Goal: Task Accomplishment & Management: Manage account settings

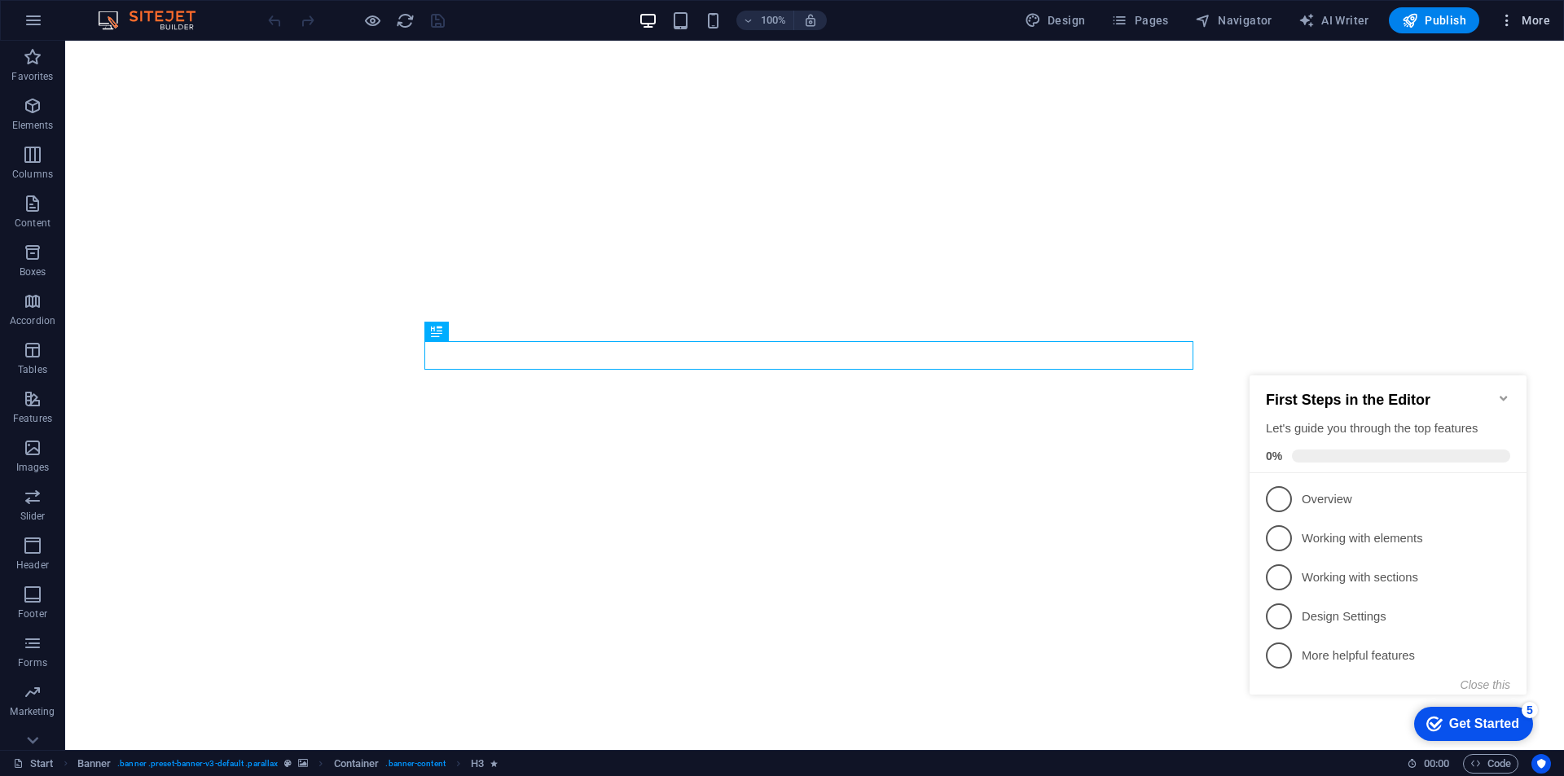
click at [1519, 10] on button "More" at bounding box center [1524, 20] width 64 height 26
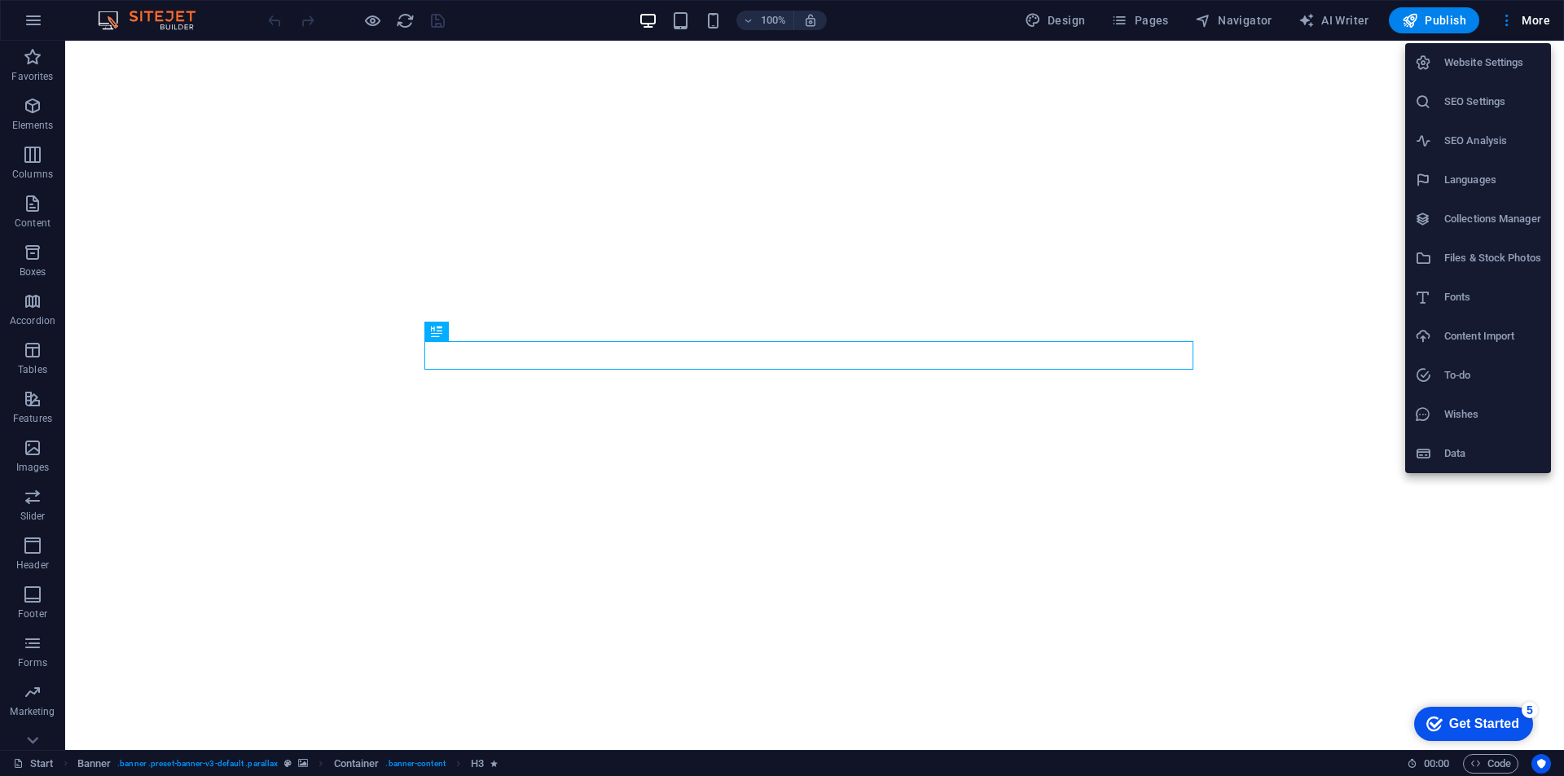
click at [1488, 54] on h6 "Website Settings" at bounding box center [1492, 63] width 97 height 20
select select "131"
select select "41"
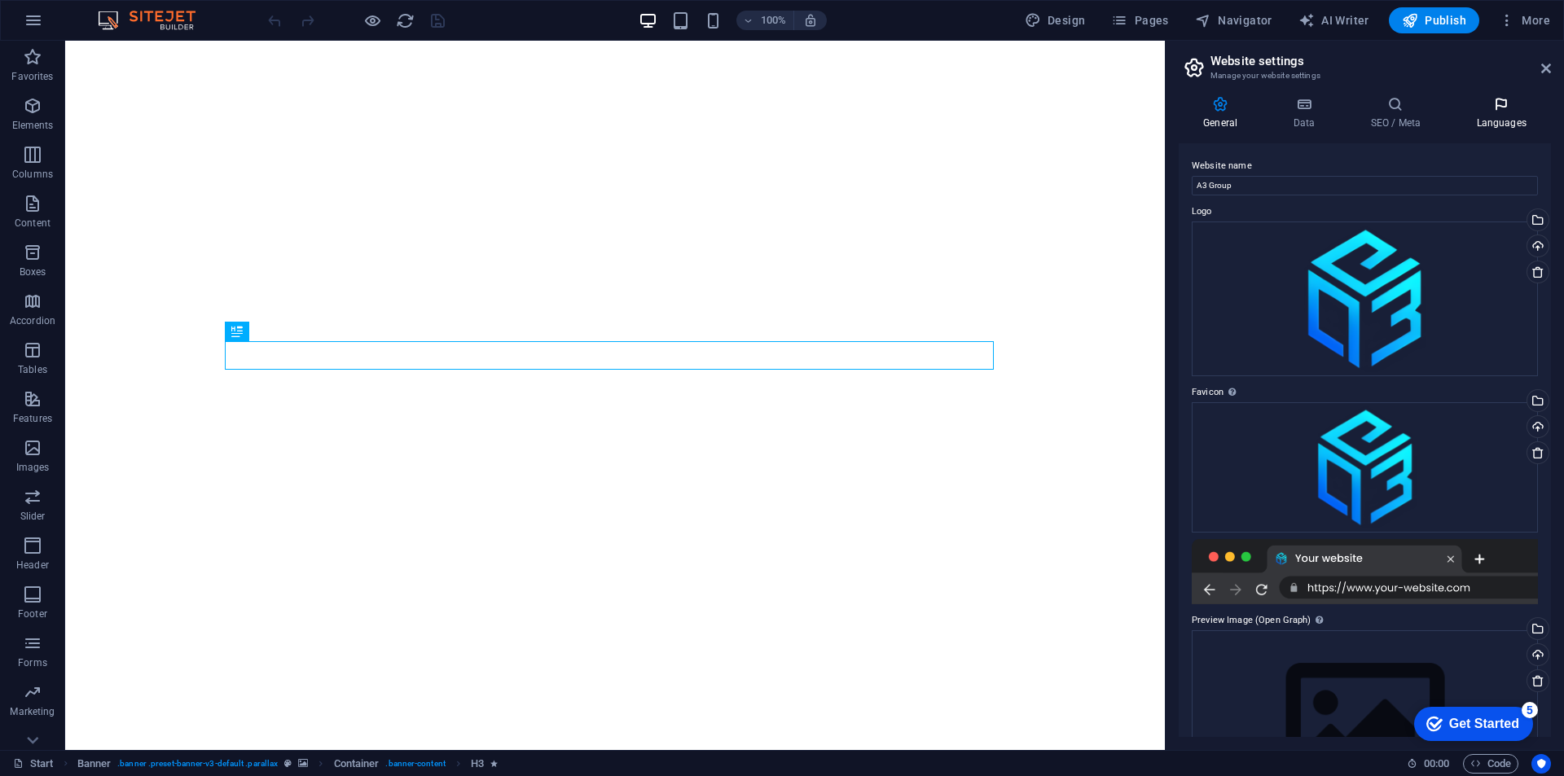
click at [1494, 110] on icon at bounding box center [1500, 104] width 99 height 16
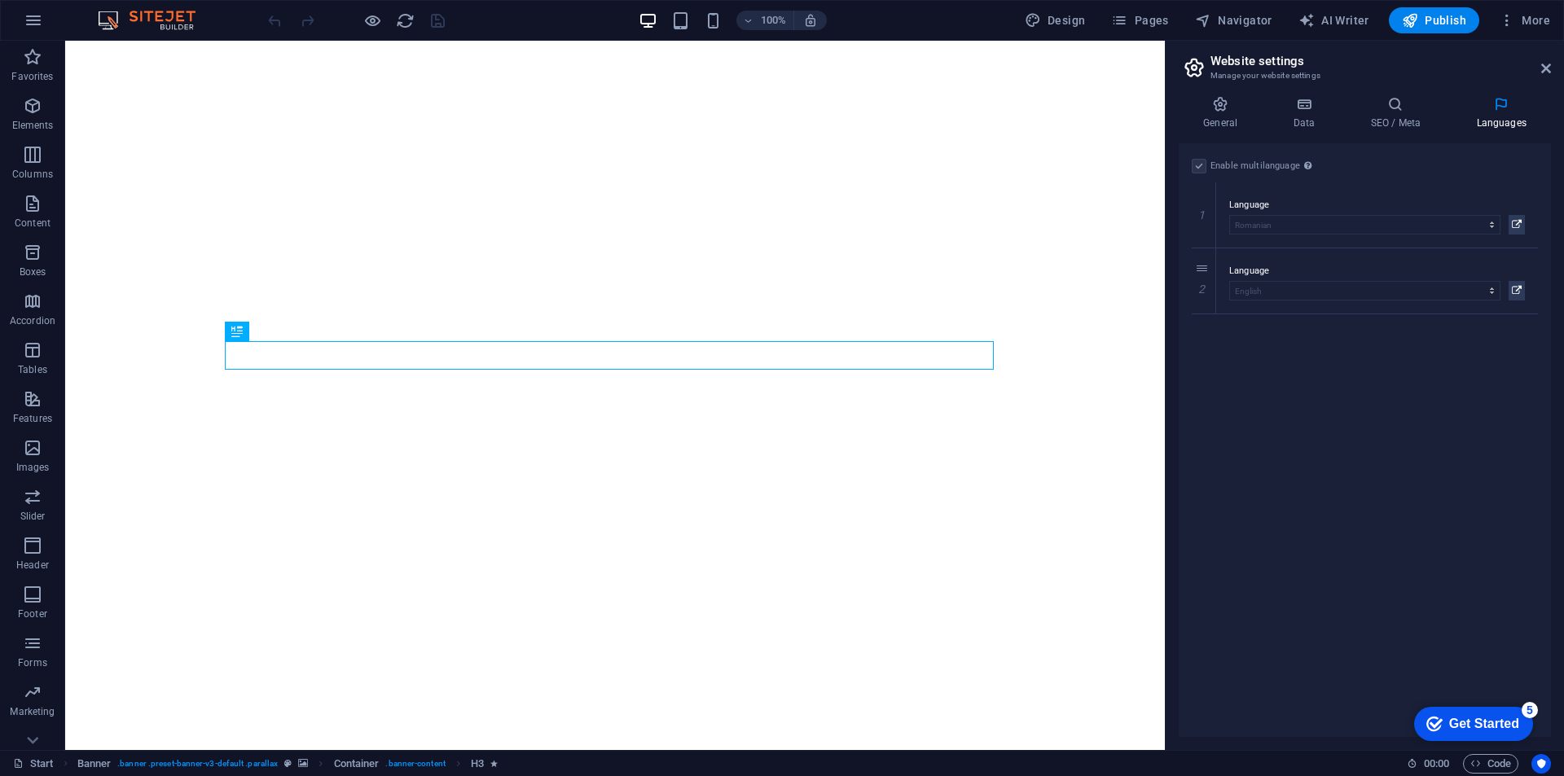
click at [1201, 168] on label at bounding box center [1198, 166] width 15 height 15
click at [1317, 163] on div "Enable multilanguage To disable multilanguage delete all languages until only o…" at bounding box center [1364, 166] width 346 height 20
click at [1312, 161] on div "To disable multilanguage delete all languages until only one language remains." at bounding box center [1308, 166] width 16 height 20
click at [1308, 162] on icon at bounding box center [1307, 165] width 7 height 9
click at [1205, 283] on icon at bounding box center [1203, 280] width 9 height 11
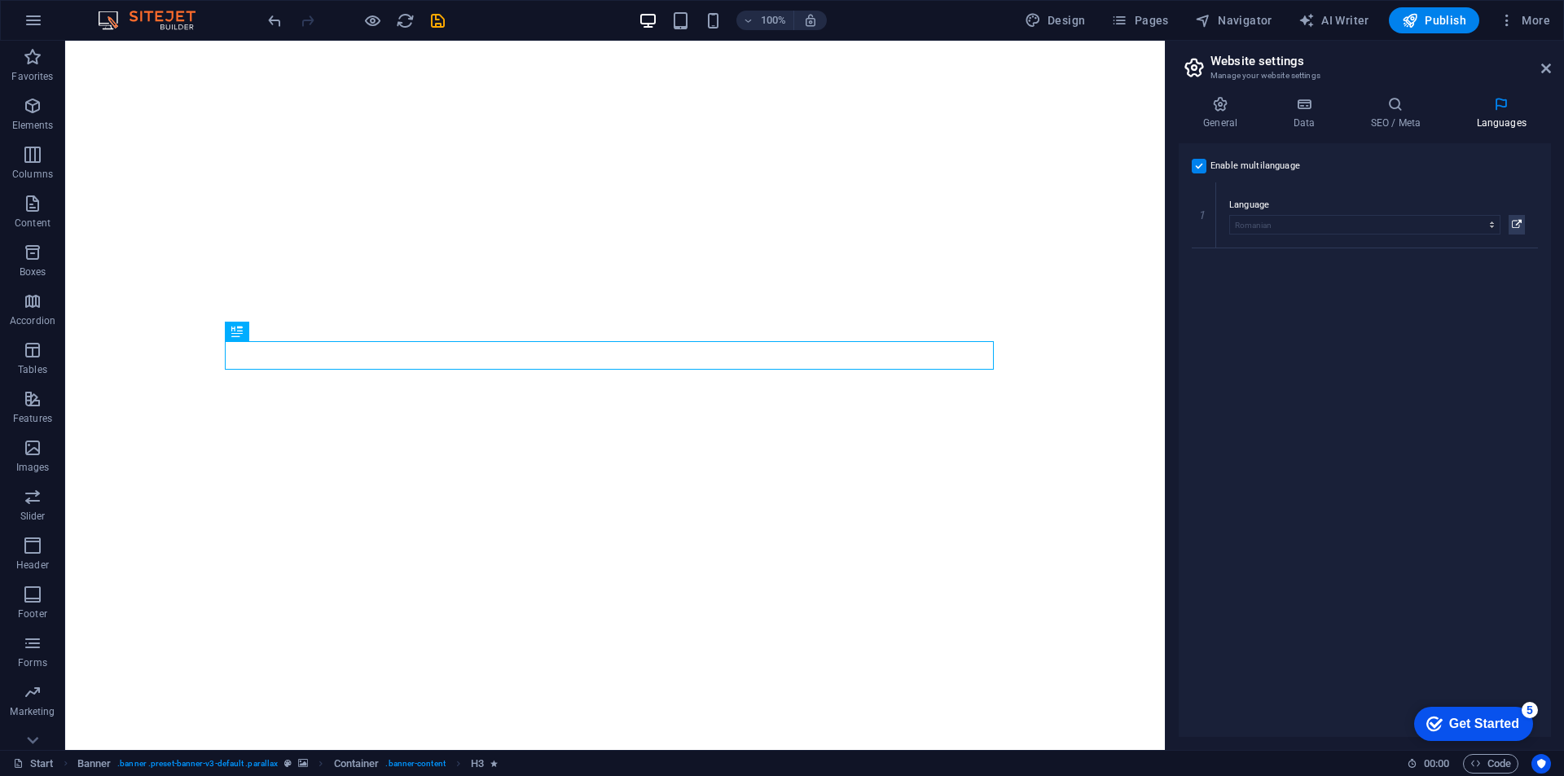
click at [1198, 165] on label at bounding box center [1198, 166] width 15 height 15
click at [0, 0] on input "Enable multilanguage To disable multilanguage delete all languages until only o…" at bounding box center [0, 0] width 0 height 0
click at [1419, 352] on div "Enable multilanguage To disable multilanguage delete all languages until only o…" at bounding box center [1364, 440] width 372 height 594
click at [1552, 63] on aside "Website settings Manage your website settings General Data SEO / Meta Languages…" at bounding box center [1364, 395] width 399 height 709
click at [1545, 64] on icon at bounding box center [1546, 68] width 10 height 13
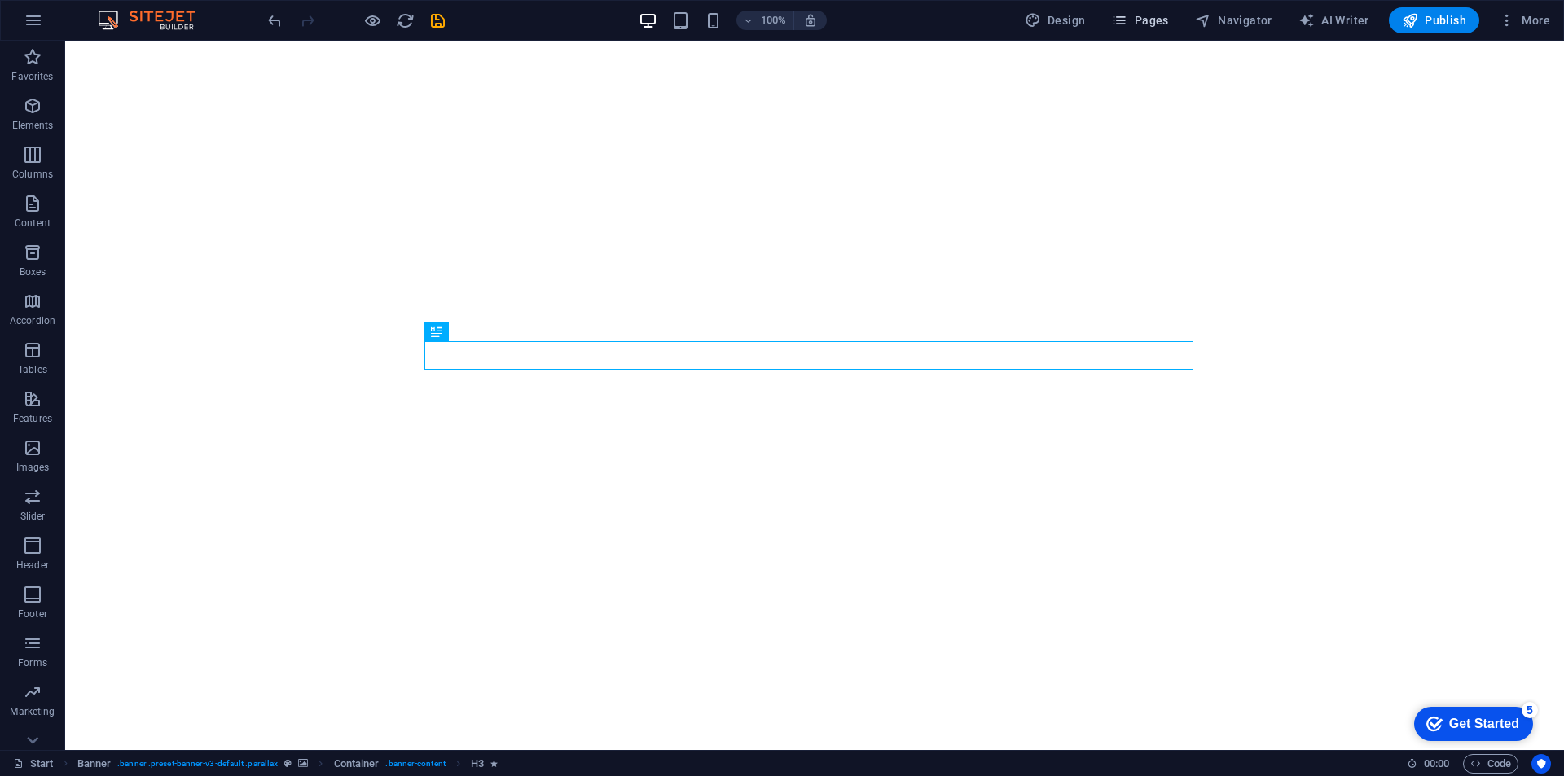
click at [1174, 20] on button "Pages" at bounding box center [1139, 20] width 70 height 26
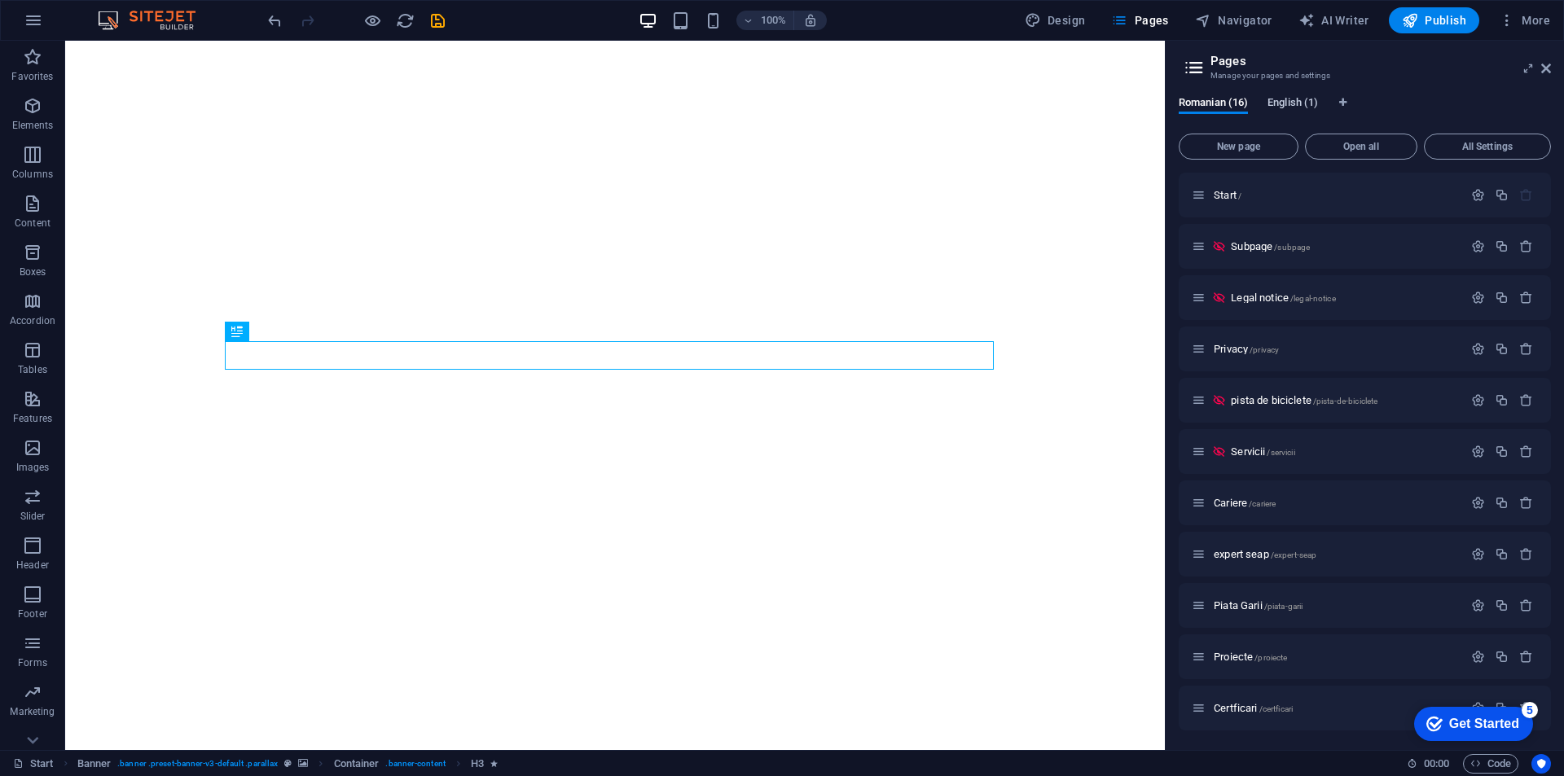
click at [1297, 100] on span "English (1)" at bounding box center [1292, 104] width 50 height 23
drag, startPoint x: 1297, startPoint y: 103, endPoint x: 1404, endPoint y: 77, distance: 109.6
click at [1404, 77] on h3 "Manage your pages and settings" at bounding box center [1364, 75] width 308 height 15
drag, startPoint x: 1313, startPoint y: 103, endPoint x: 1436, endPoint y: 66, distance: 128.6
click at [1436, 66] on h2 "Pages" at bounding box center [1380, 61] width 340 height 15
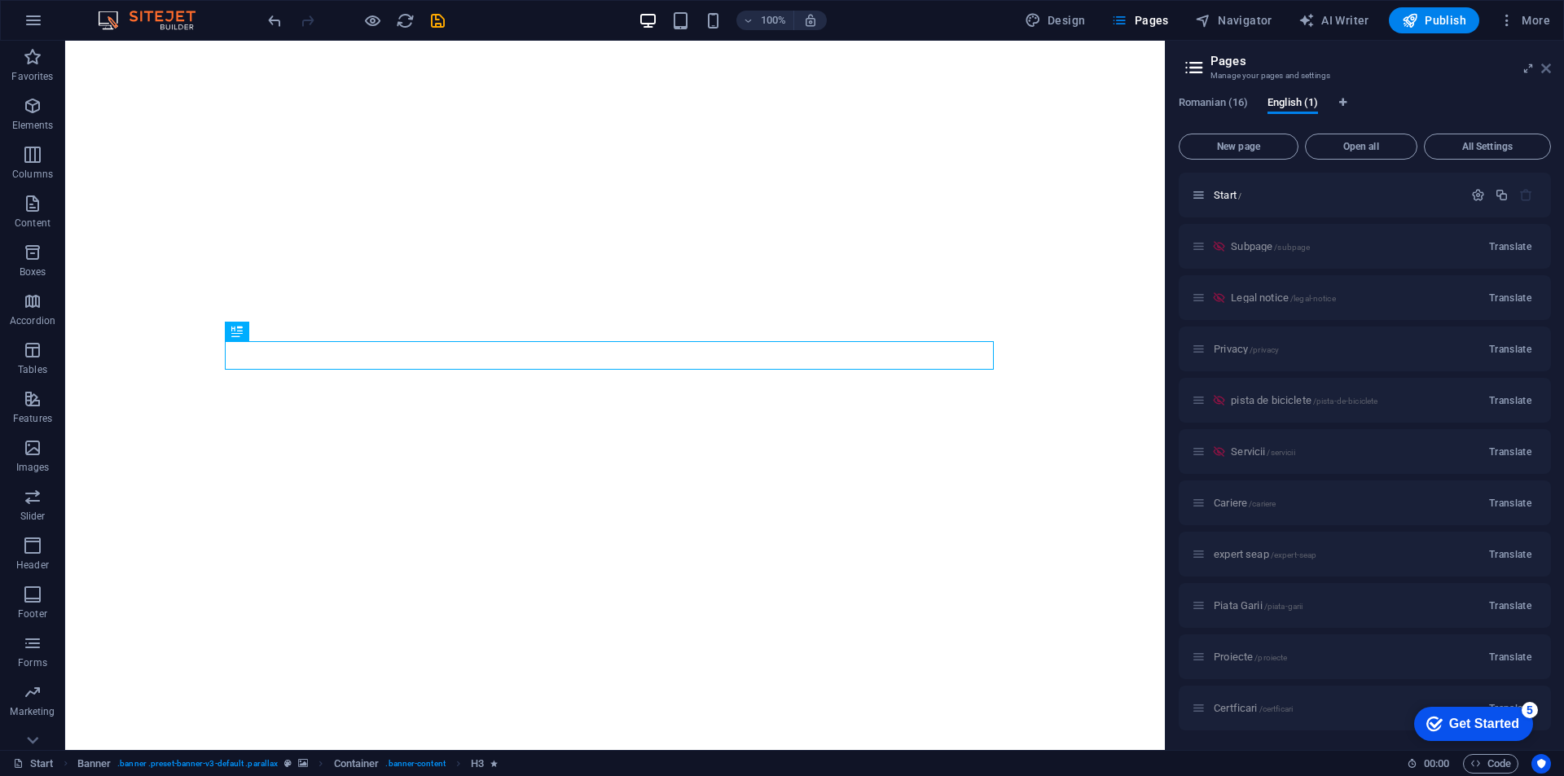
click at [1543, 67] on icon at bounding box center [1546, 68] width 10 height 13
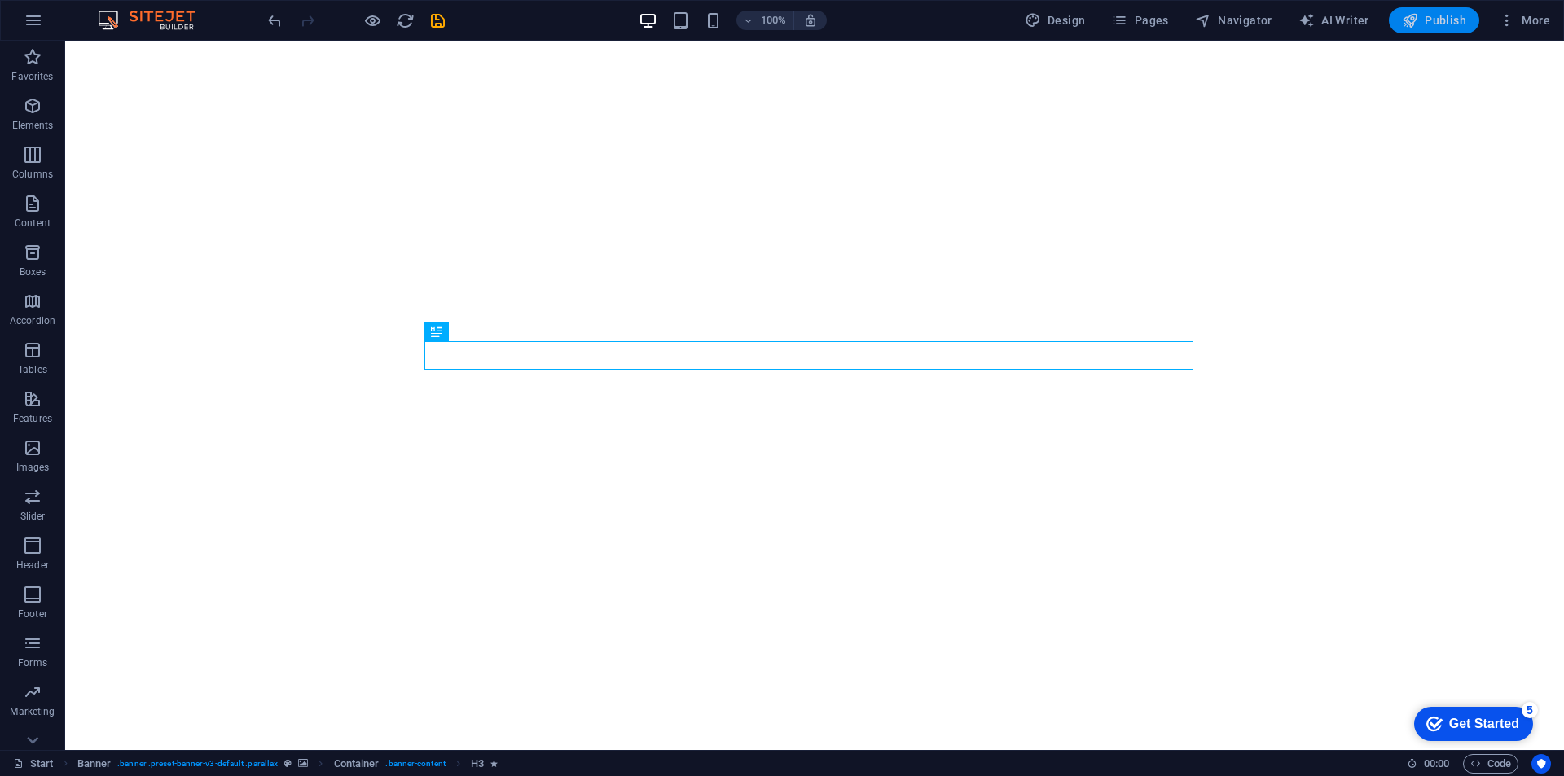
click at [1444, 18] on span "Publish" at bounding box center [1434, 20] width 64 height 16
click at [1505, 20] on icon "button" at bounding box center [1507, 20] width 16 height 16
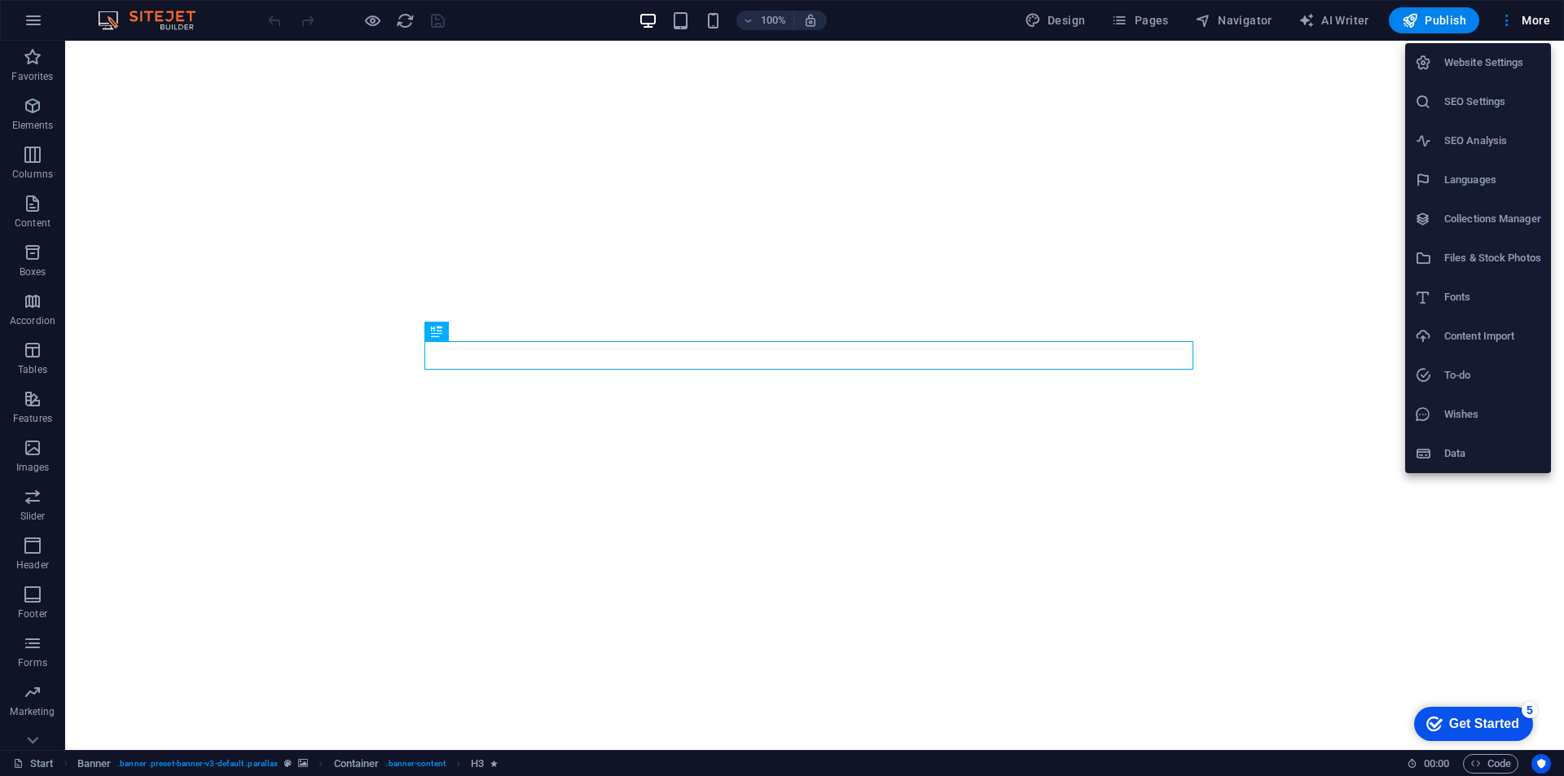
click at [1128, 26] on div at bounding box center [782, 388] width 1564 height 776
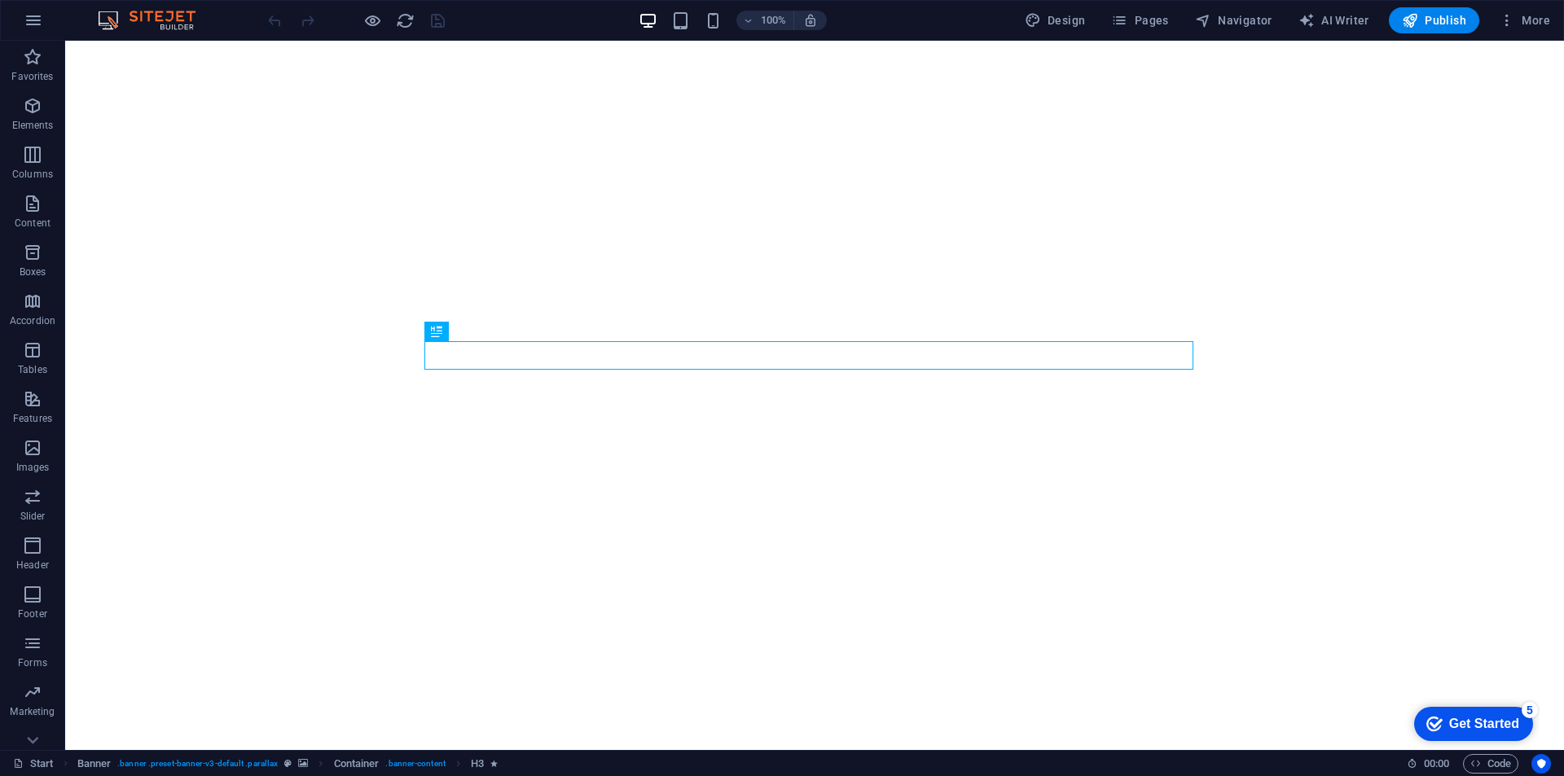
click at [1144, 17] on div "Website Settings SEO Settings SEO Analysis Languages Collections Manager Files …" at bounding box center [782, 393] width 1564 height 766
click at [1144, 17] on span "Pages" at bounding box center [1139, 20] width 57 height 16
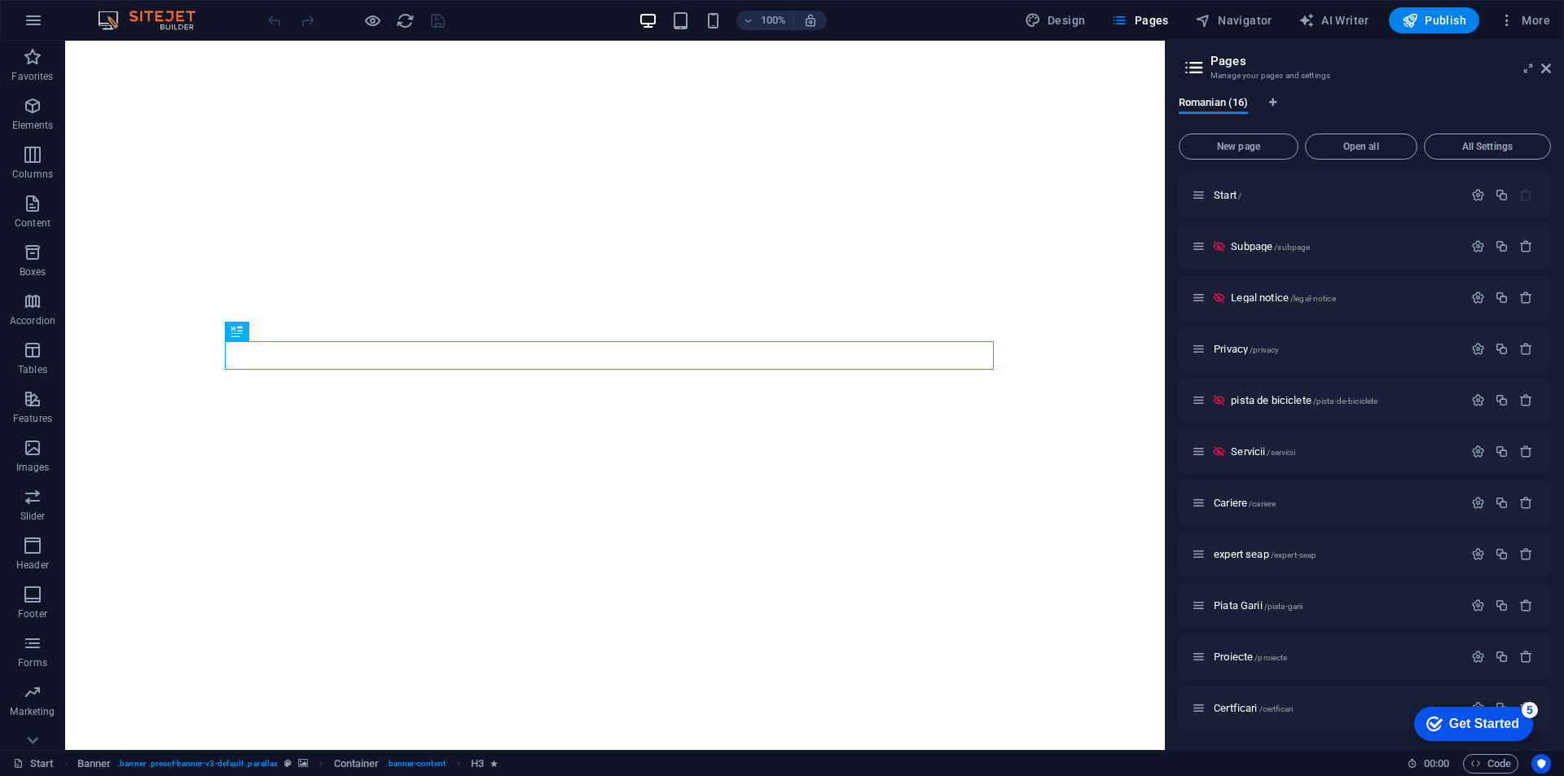
click at [1351, 103] on div "Romanian (16)" at bounding box center [1364, 111] width 372 height 31
click at [1481, 143] on span "All Settings" at bounding box center [1487, 147] width 112 height 10
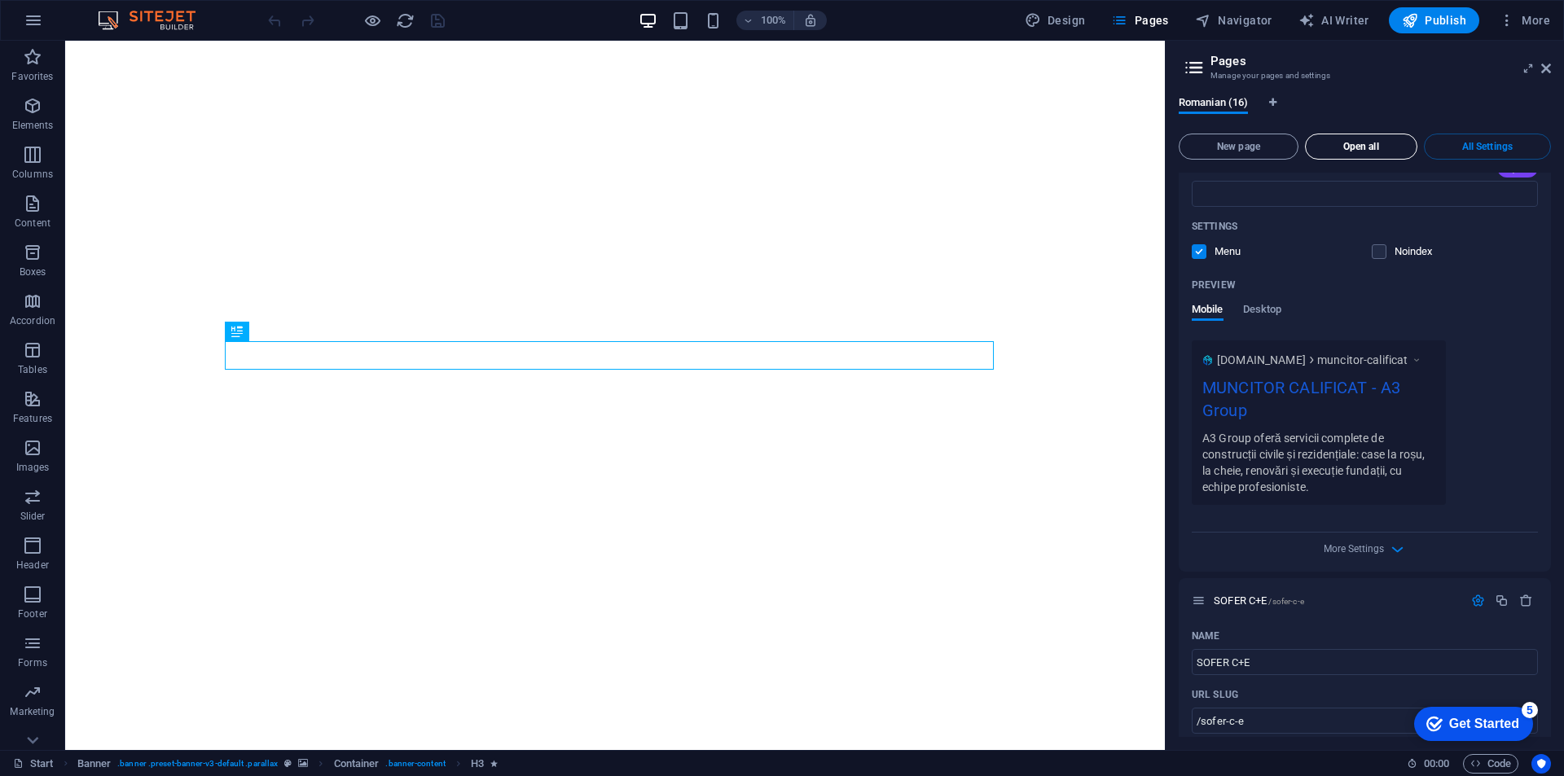
scroll to position [7977, 0]
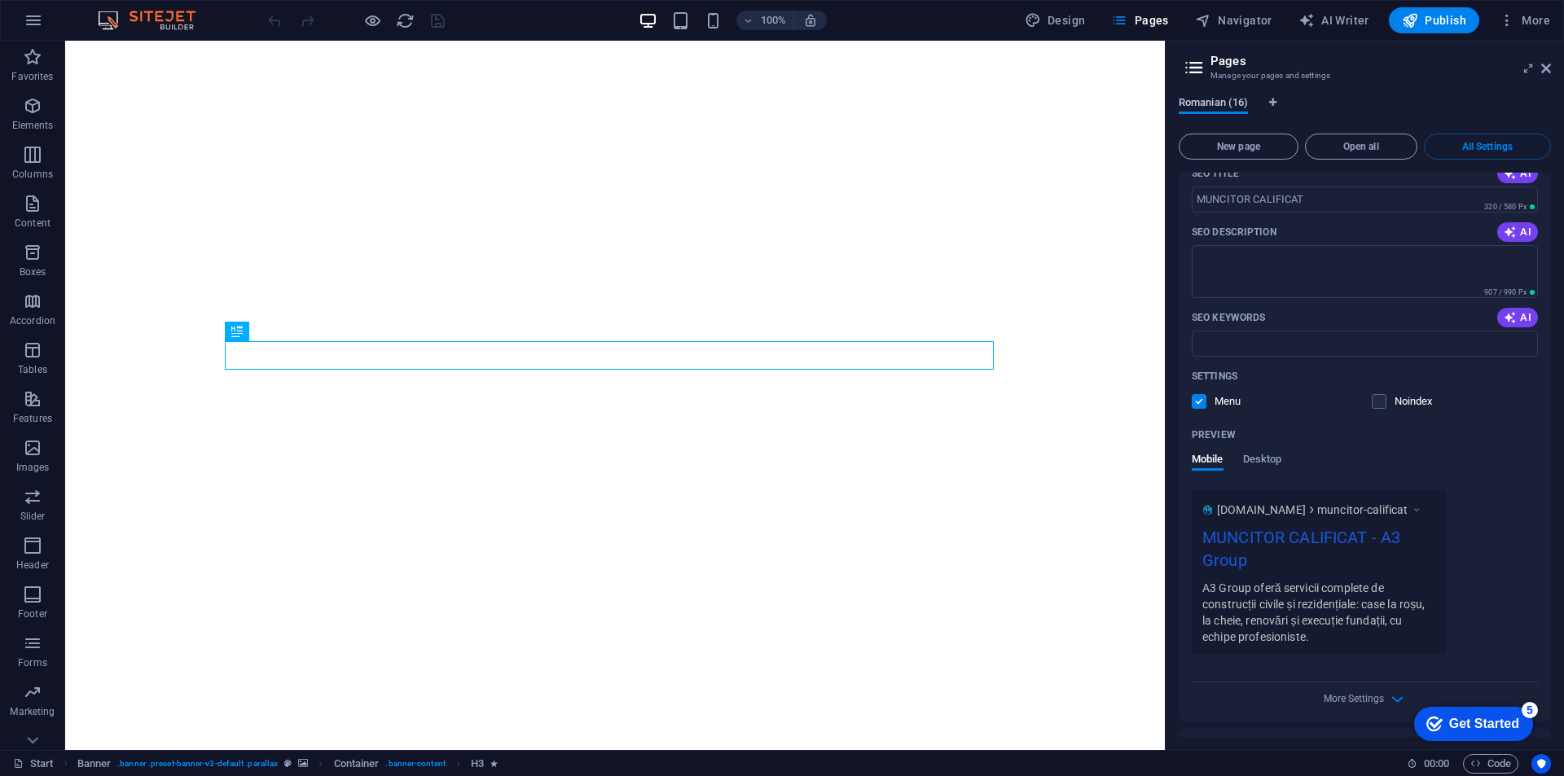
click at [1218, 103] on span "Romanian (16)" at bounding box center [1212, 104] width 69 height 23
click at [1554, 69] on aside "Pages Manage your pages and settings Romanian (16) New page Open all All Settin…" at bounding box center [1364, 395] width 399 height 709
click at [1541, 68] on icon at bounding box center [1546, 68] width 10 height 13
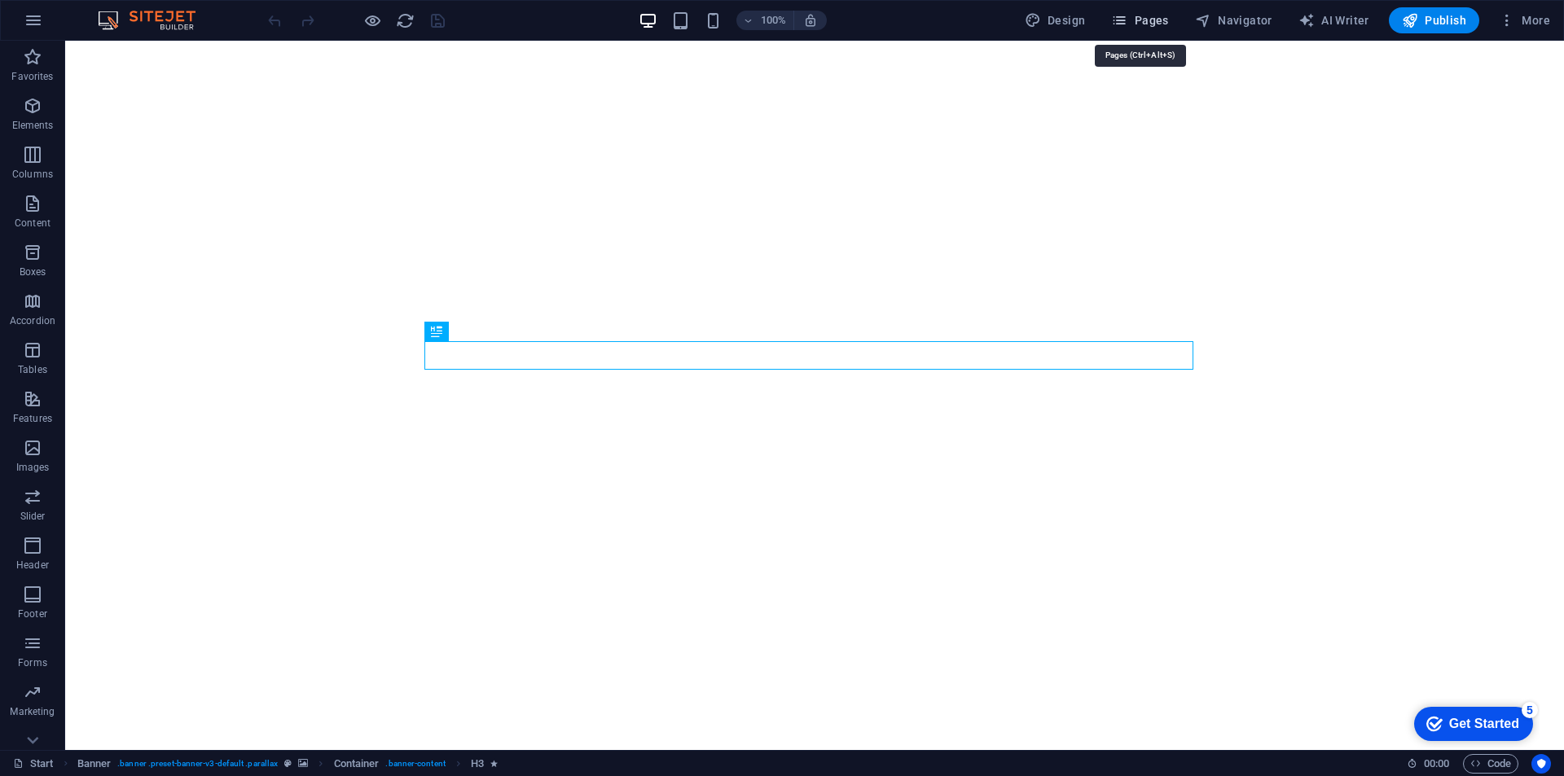
click at [1141, 17] on span "Pages" at bounding box center [1139, 20] width 57 height 16
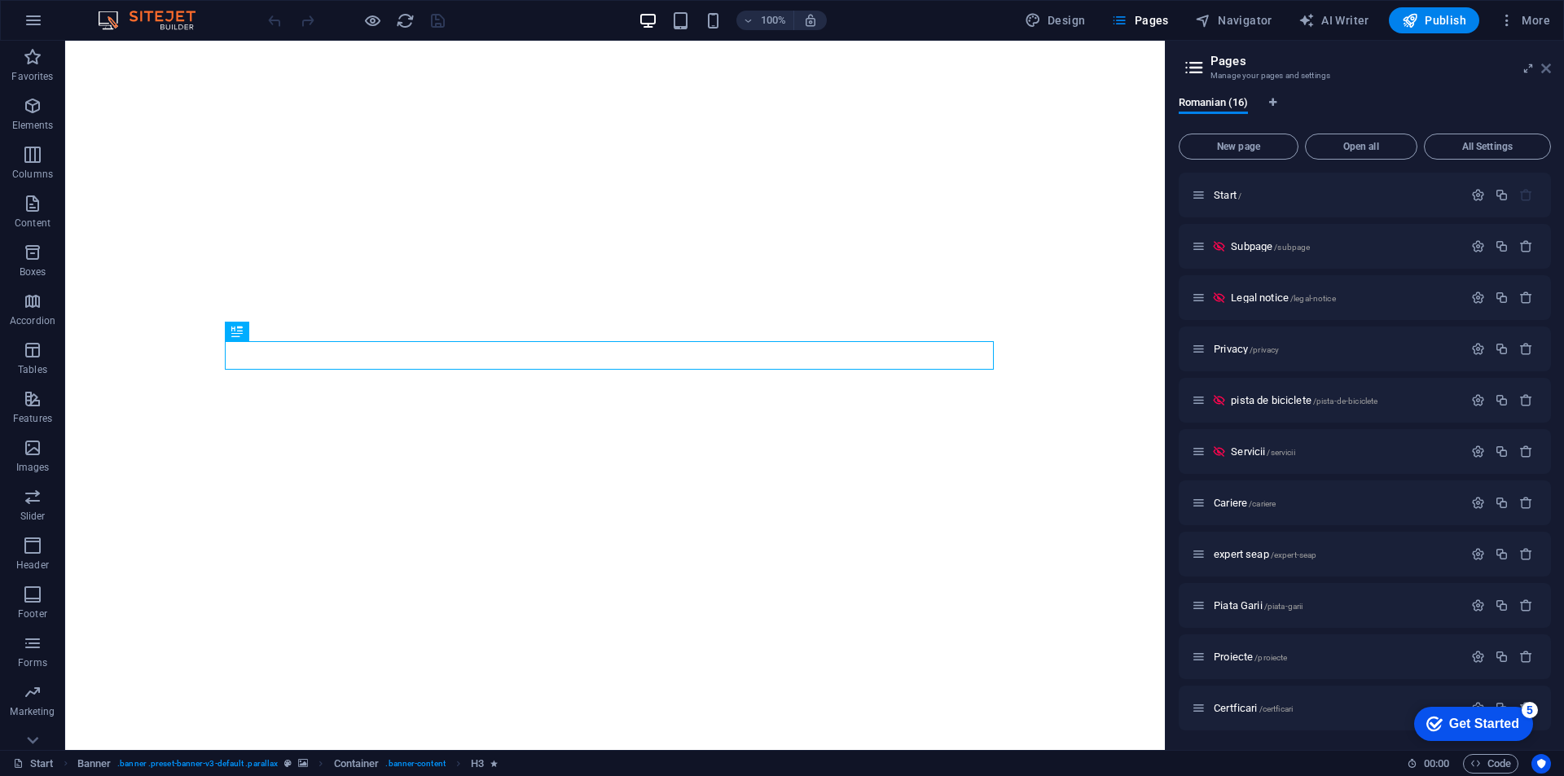
drag, startPoint x: 1547, startPoint y: 65, endPoint x: 946, endPoint y: 173, distance: 609.8
click at [1547, 65] on icon at bounding box center [1546, 68] width 10 height 13
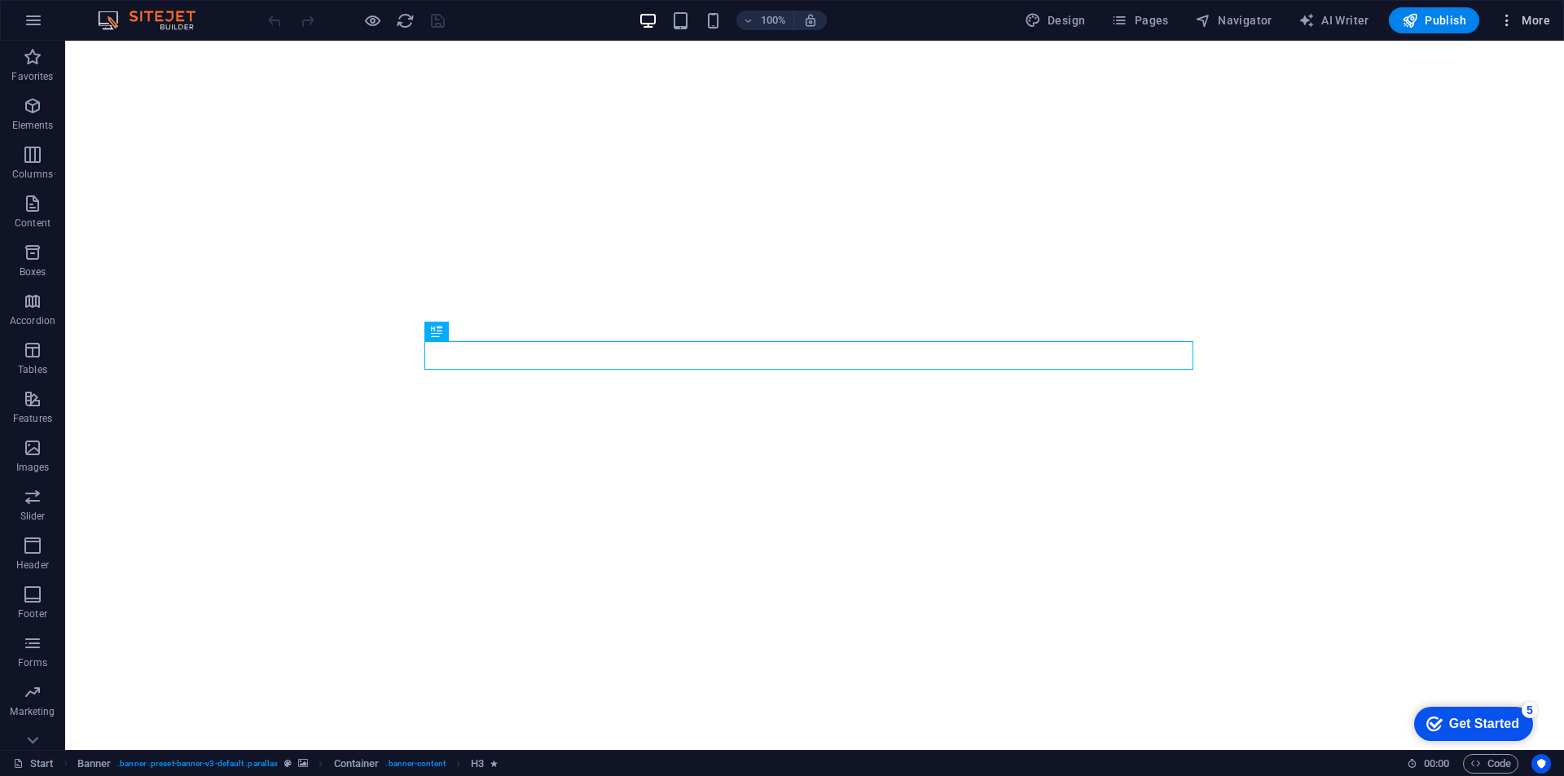
click at [1520, 15] on span "More" at bounding box center [1524, 20] width 51 height 16
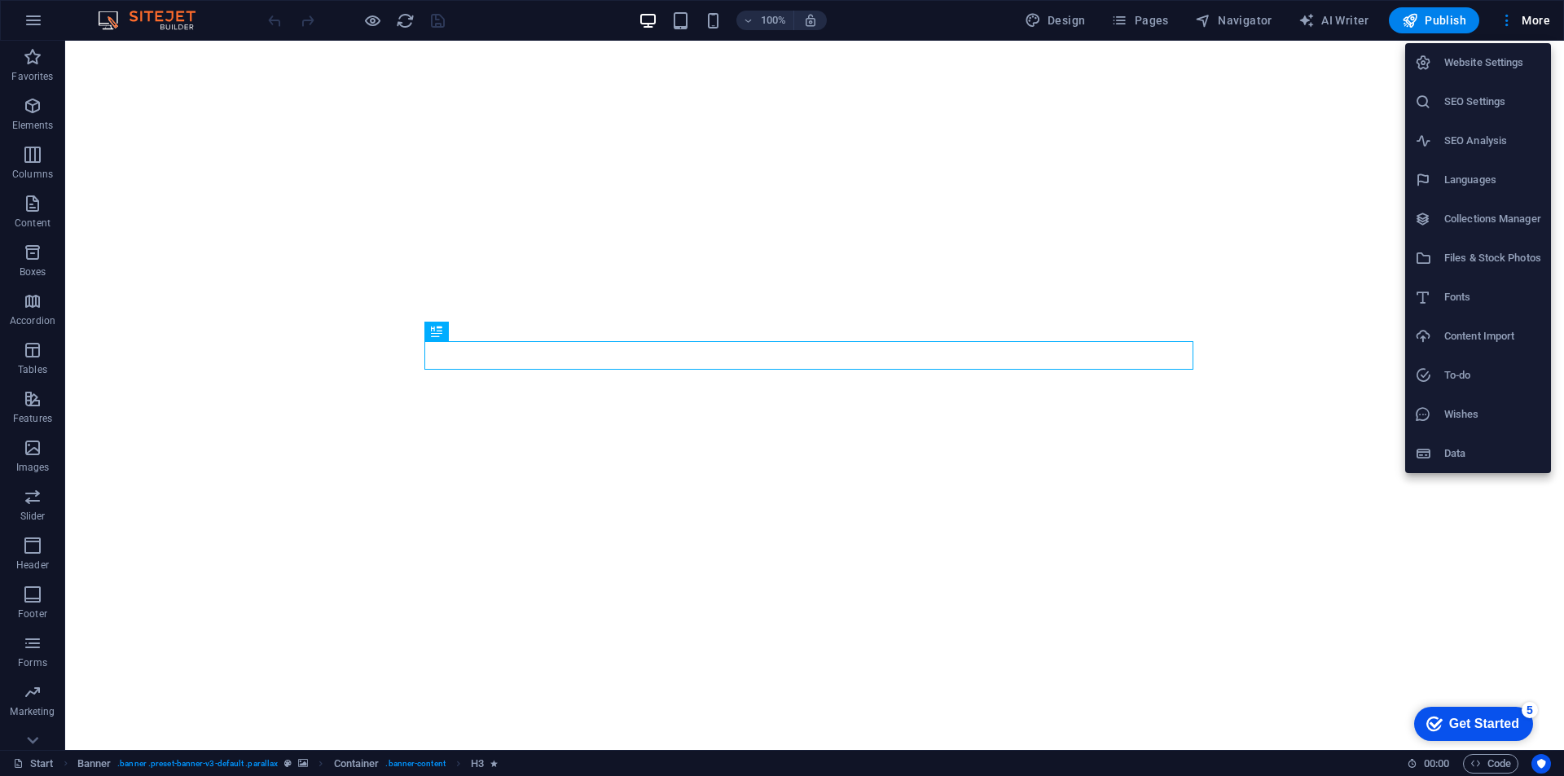
click at [1510, 75] on li "Website Settings" at bounding box center [1478, 62] width 146 height 39
select select "131"
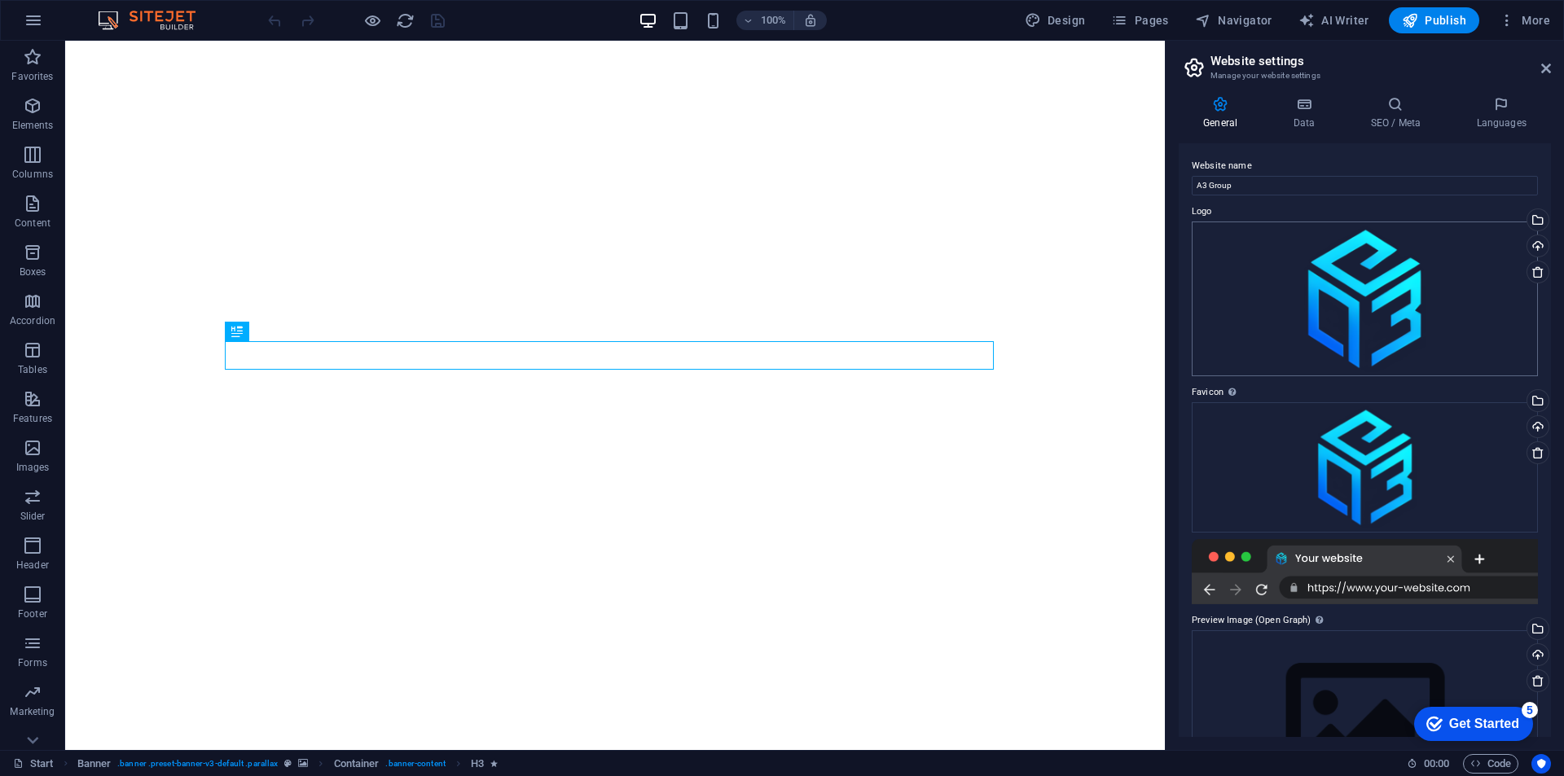
scroll to position [93, 0]
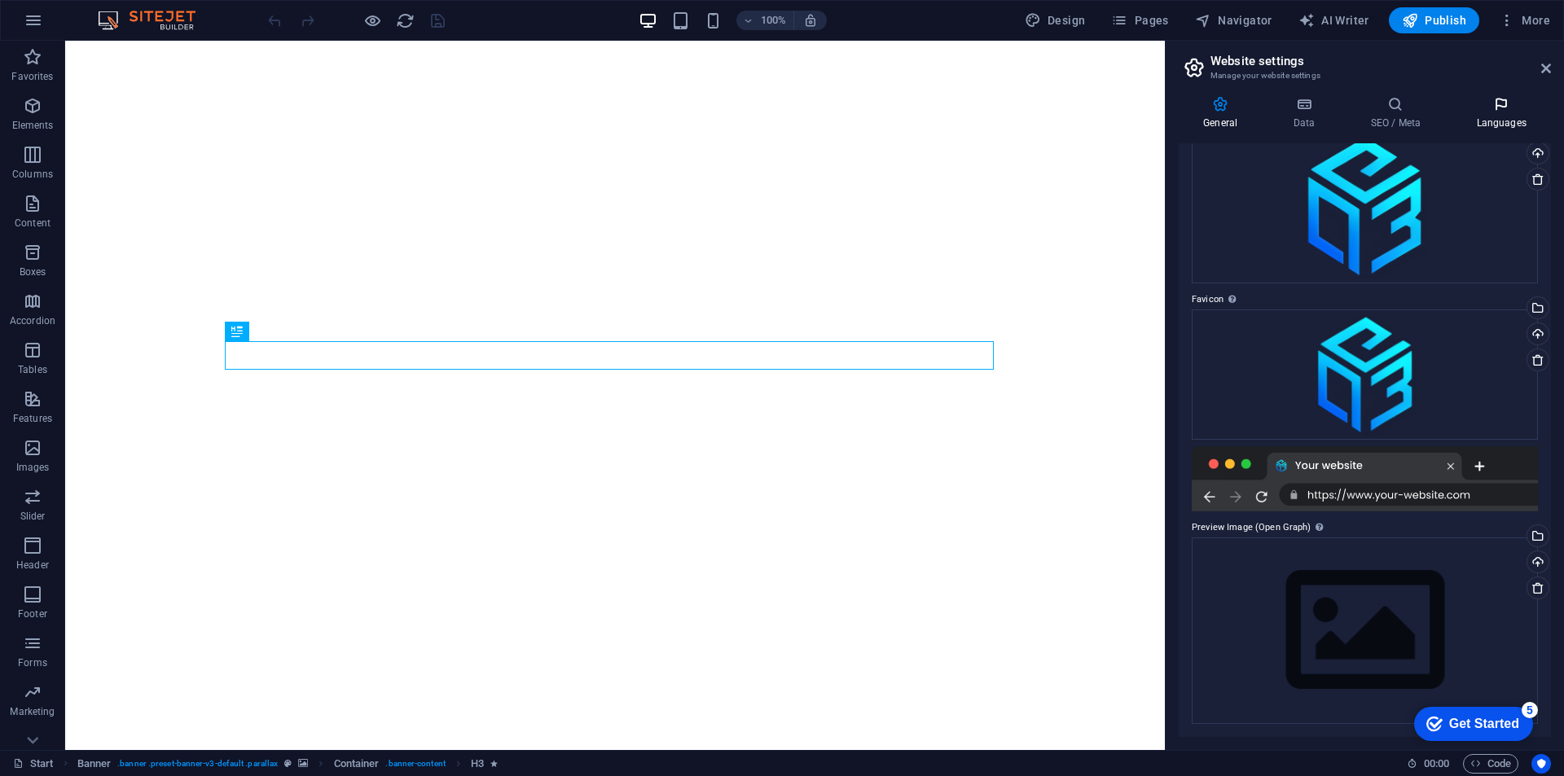
click at [1503, 113] on h4 "Languages" at bounding box center [1500, 113] width 99 height 34
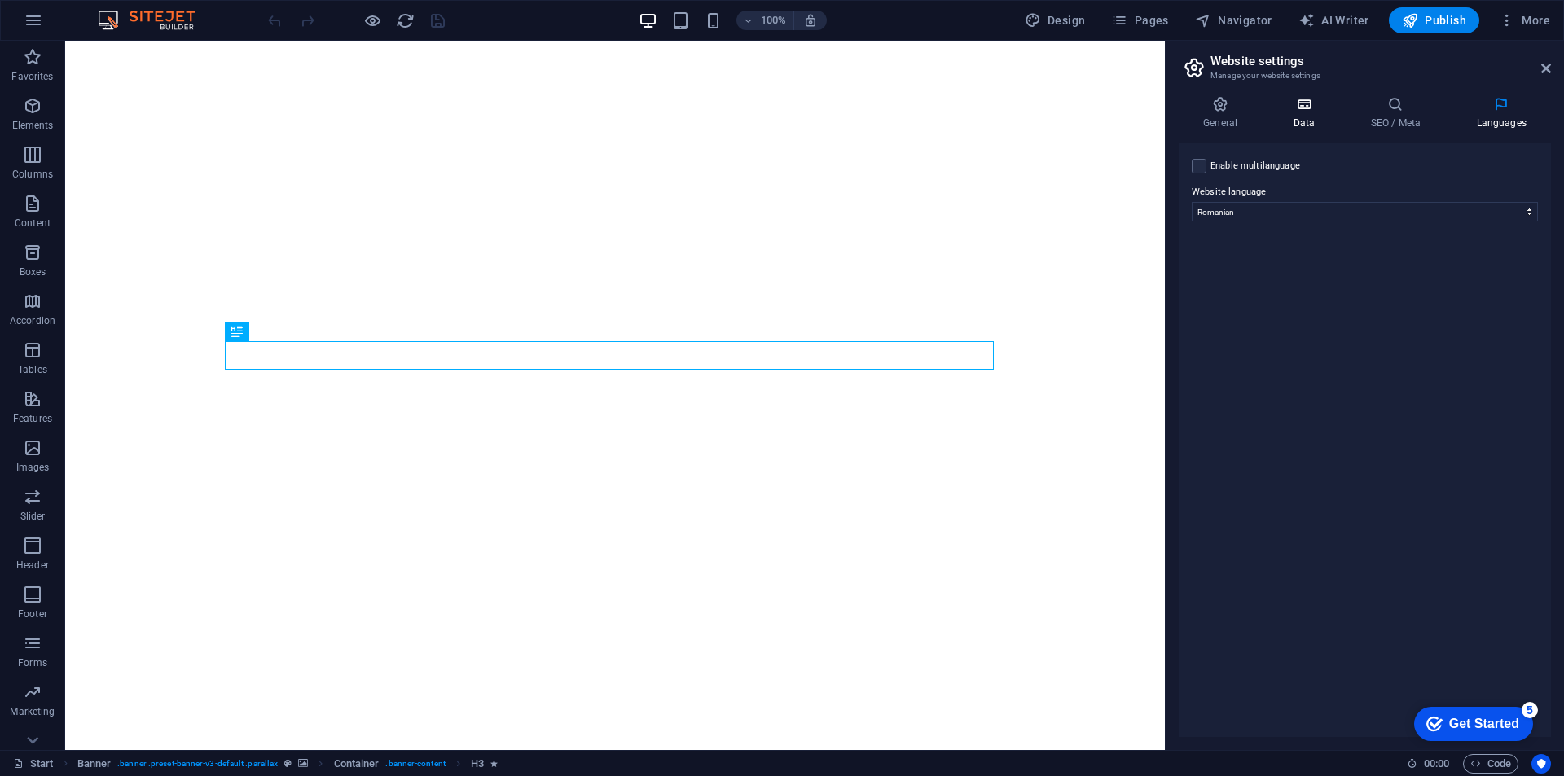
click at [1307, 113] on h4 "Data" at bounding box center [1306, 113] width 77 height 34
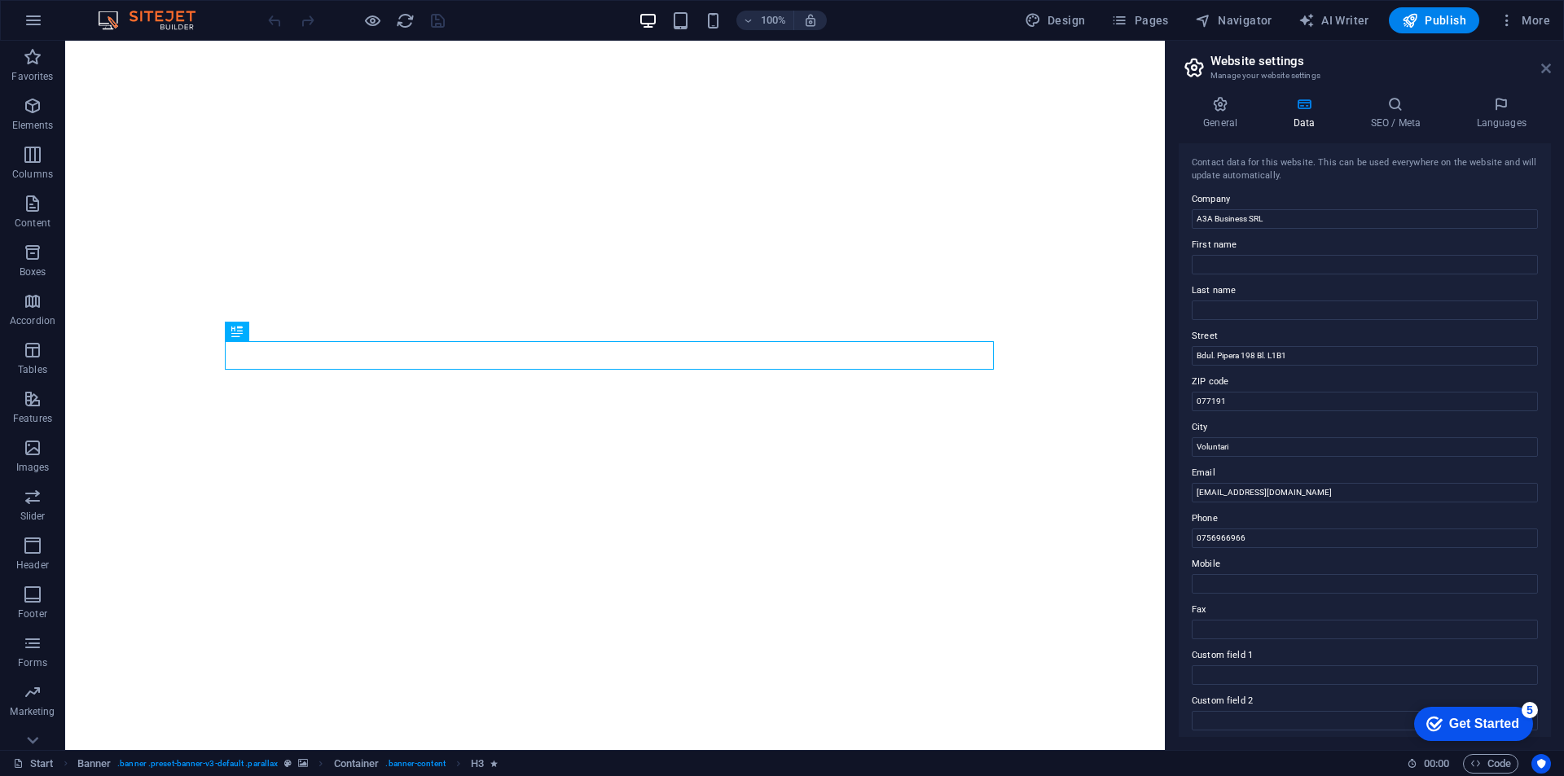
click at [1544, 68] on icon at bounding box center [1546, 68] width 10 height 13
